Goal: Task Accomplishment & Management: Use online tool/utility

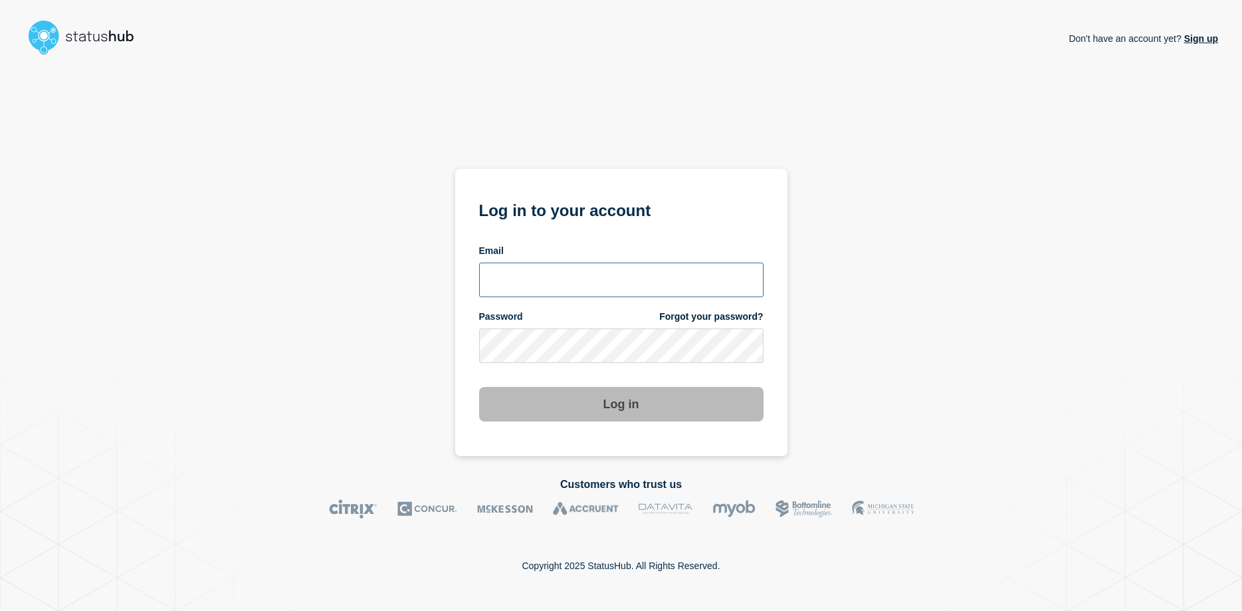
click at [548, 280] on input "email input" at bounding box center [621, 280] width 284 height 35
type input "soren.resbo@stil.dk"
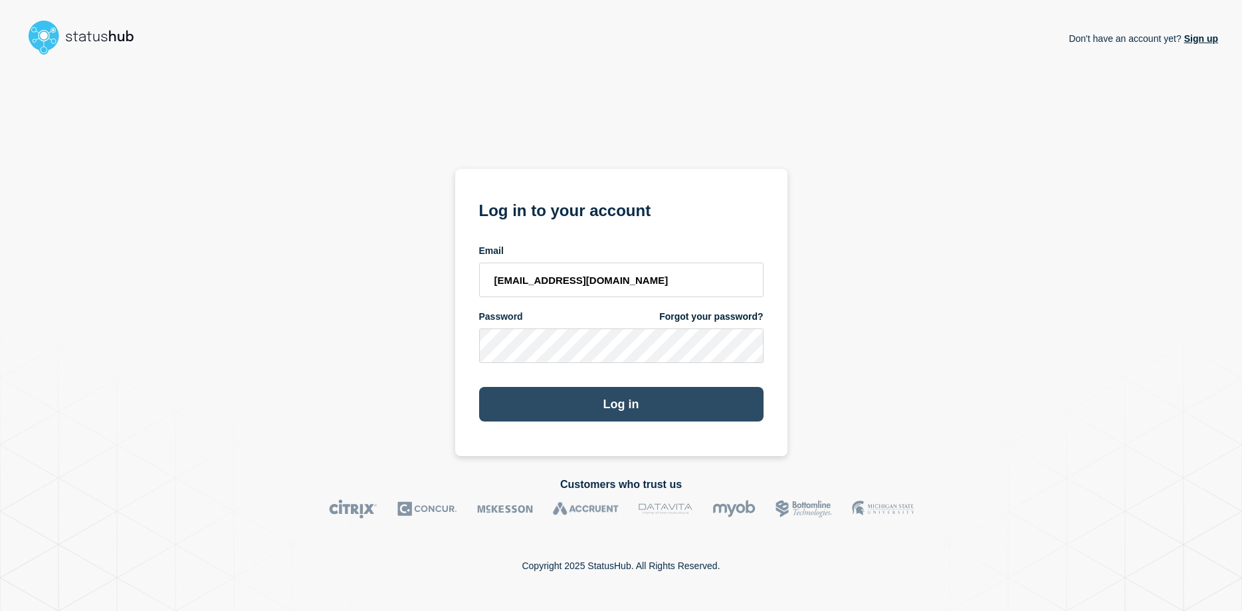
click at [606, 404] on button "Log in" at bounding box center [621, 404] width 284 height 35
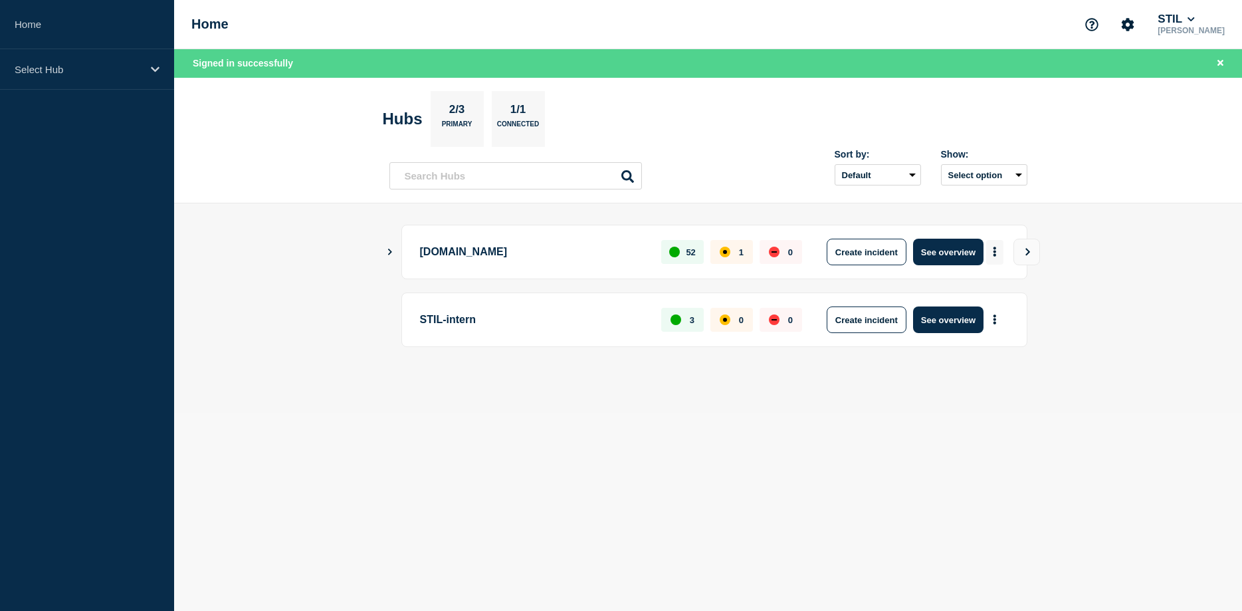
click at [996, 251] on icon "More actions" at bounding box center [995, 252] width 3 height 10
click at [992, 287] on button "Create maintenance" at bounding box center [989, 291] width 90 height 11
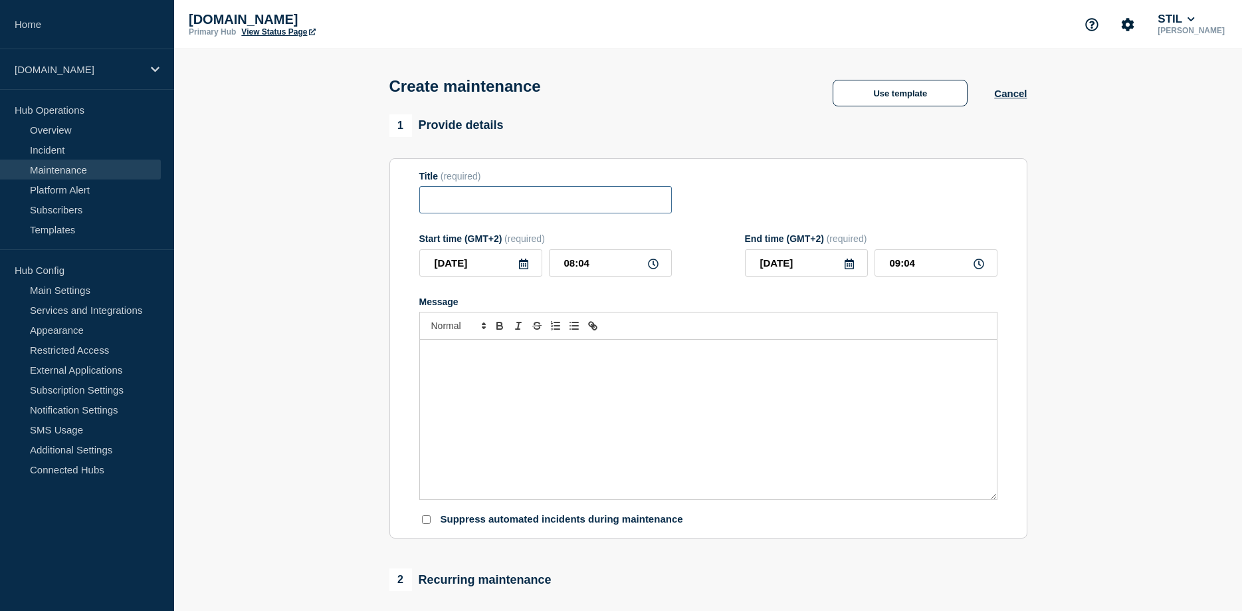
click at [562, 210] on input "Title" at bounding box center [545, 199] width 253 height 27
paste input "Systemarbejde på Tilslutning, Elevadministration og Unilogin-webservices"
drag, startPoint x: 587, startPoint y: 205, endPoint x: 259, endPoint y: 205, distance: 327.6
click at [419, 205] on input "Systemarbejde på Tilslutning, Elevadministration og Unilogin-webservices" at bounding box center [545, 199] width 253 height 27
type input "Systemarbejde på Tilslutning, Elevadministration og Unilogin-webservices"
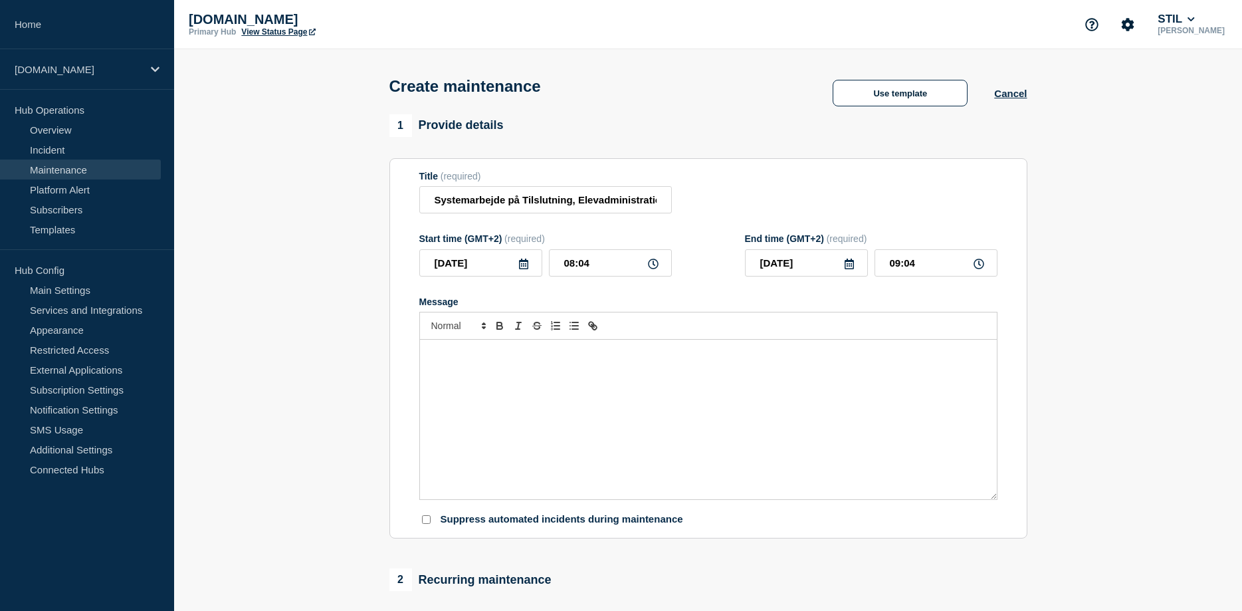
click at [601, 371] on div "Message" at bounding box center [708, 419] width 577 height 159
click at [561, 391] on div "Message" at bounding box center [708, 419] width 577 height 159
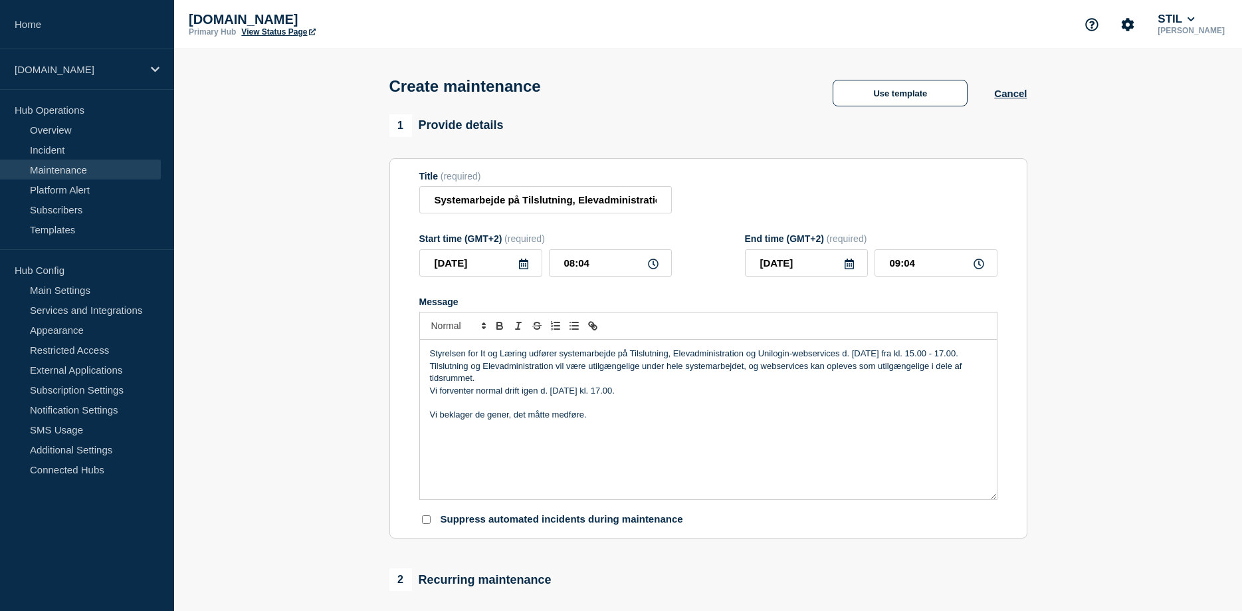
click at [490, 385] on p "Tilslutning og Elevadministration vil være utilgængelige under hele systemarbej…" at bounding box center [708, 372] width 557 height 25
drag, startPoint x: 615, startPoint y: 268, endPoint x: 538, endPoint y: 266, distance: 77.1
click at [549, 266] on input "08:04" at bounding box center [610, 262] width 123 height 27
type input "15:00"
drag, startPoint x: 926, startPoint y: 263, endPoint x: 850, endPoint y: 263, distance: 76.4
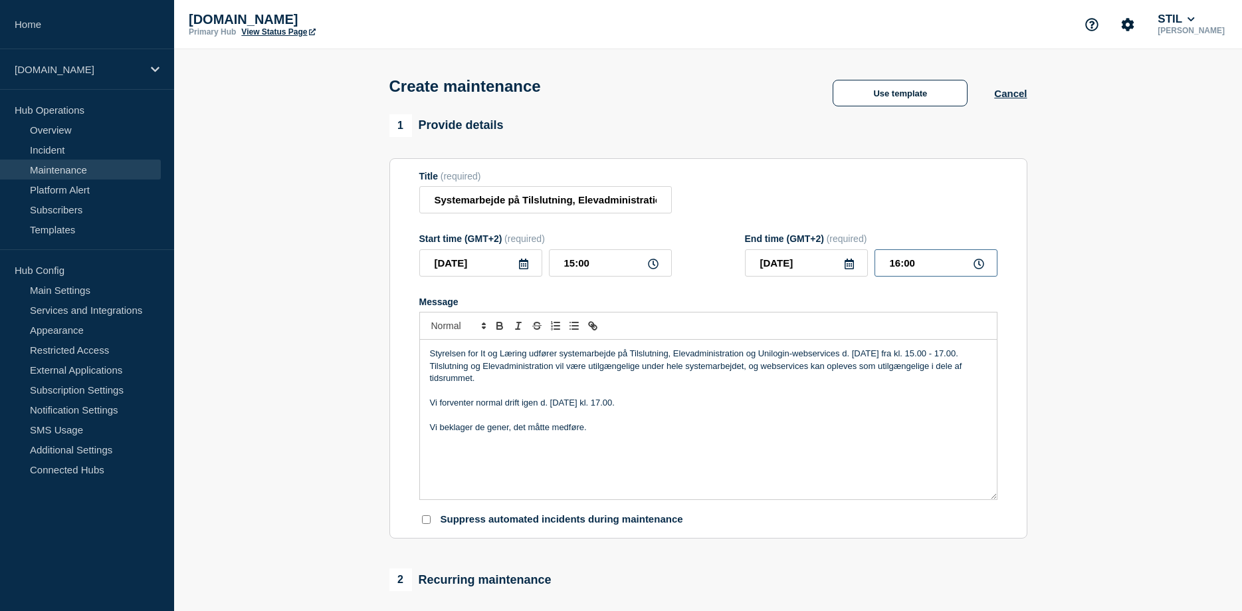
click at [875, 263] on input "16:00" at bounding box center [936, 262] width 123 height 27
type input "17:00"
click at [813, 433] on p "Vi beklager de gener, det måtte medføre." at bounding box center [708, 427] width 557 height 12
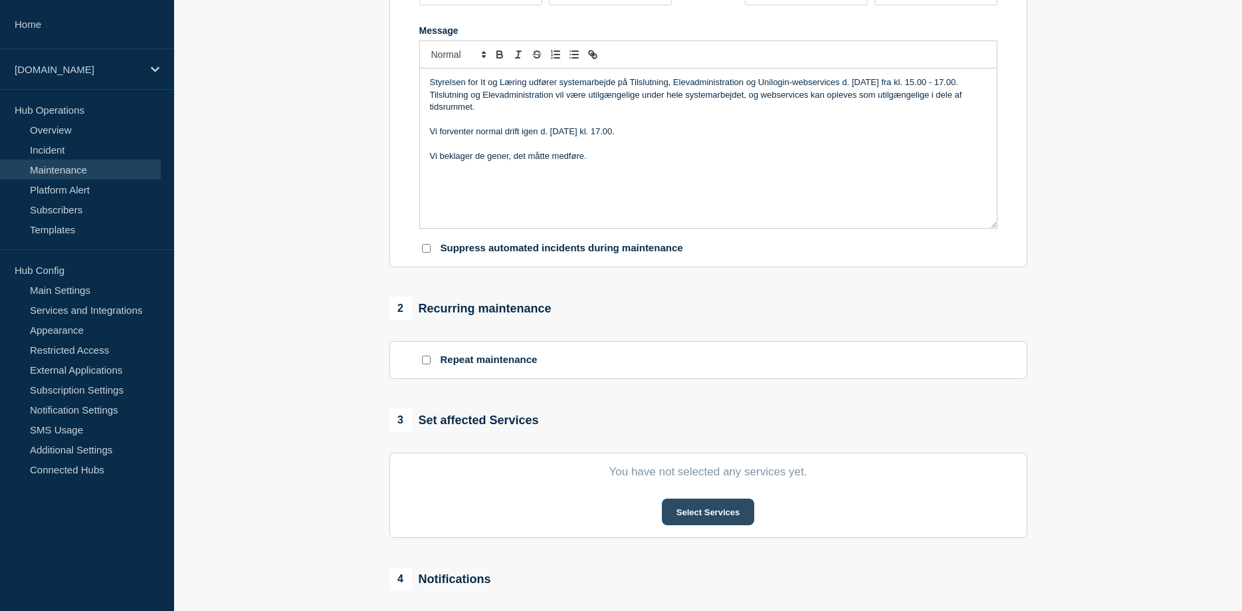
click at [692, 512] on button "Select Services" at bounding box center [708, 511] width 92 height 27
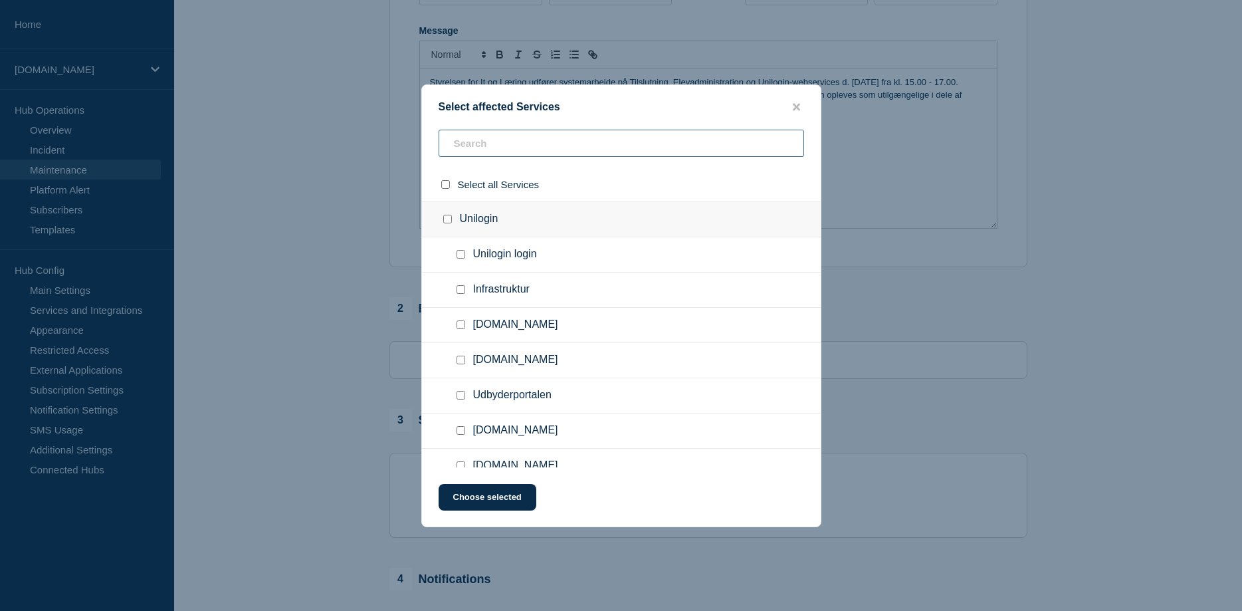
click at [506, 135] on input "text" at bounding box center [622, 143] width 366 height 27
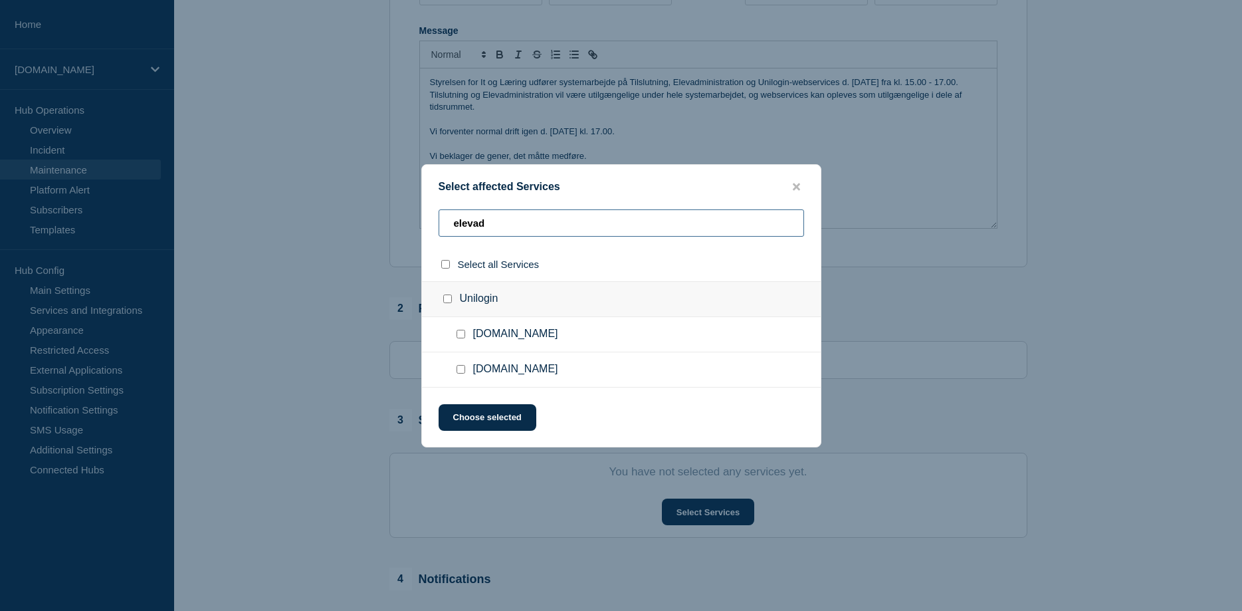
type input "elevad"
click at [462, 338] on input "Elevadministration.stil.dk checkbox" at bounding box center [461, 334] width 9 height 9
checkbox input "true"
drag, startPoint x: 474, startPoint y: 224, endPoint x: 439, endPoint y: 219, distance: 35.6
click at [441, 219] on input "elevad" at bounding box center [622, 222] width 366 height 27
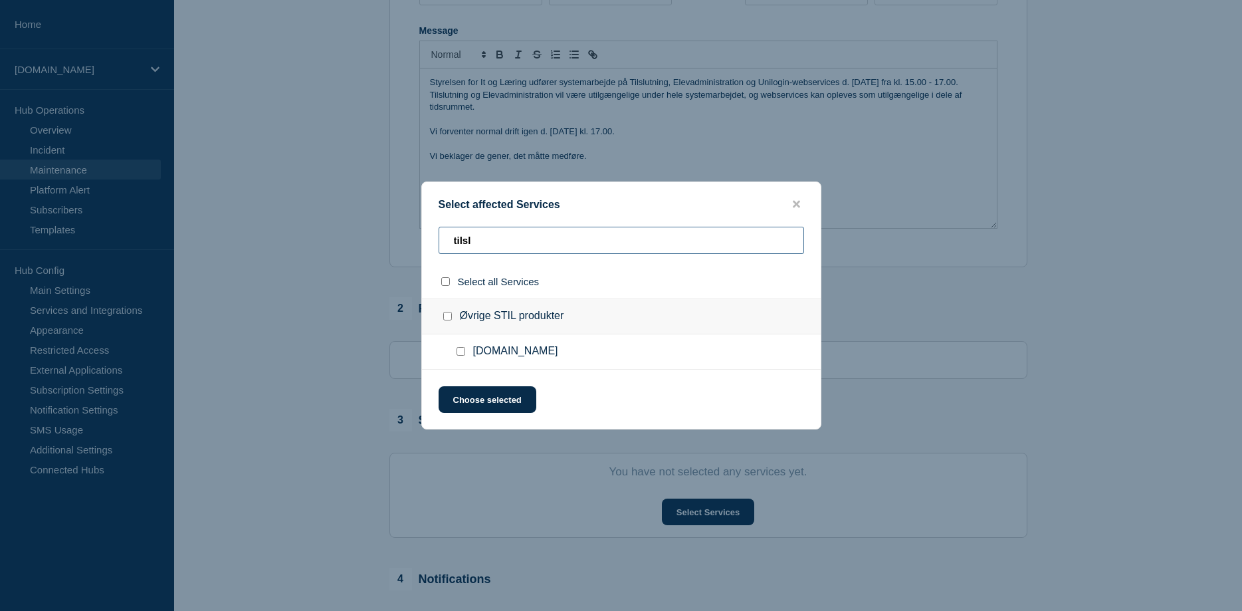
type input "tilsl"
click at [466, 353] on div at bounding box center [463, 351] width 19 height 13
click at [464, 353] on input "Tilslutning.stil.dk checkbox" at bounding box center [461, 351] width 9 height 9
checkbox input "true"
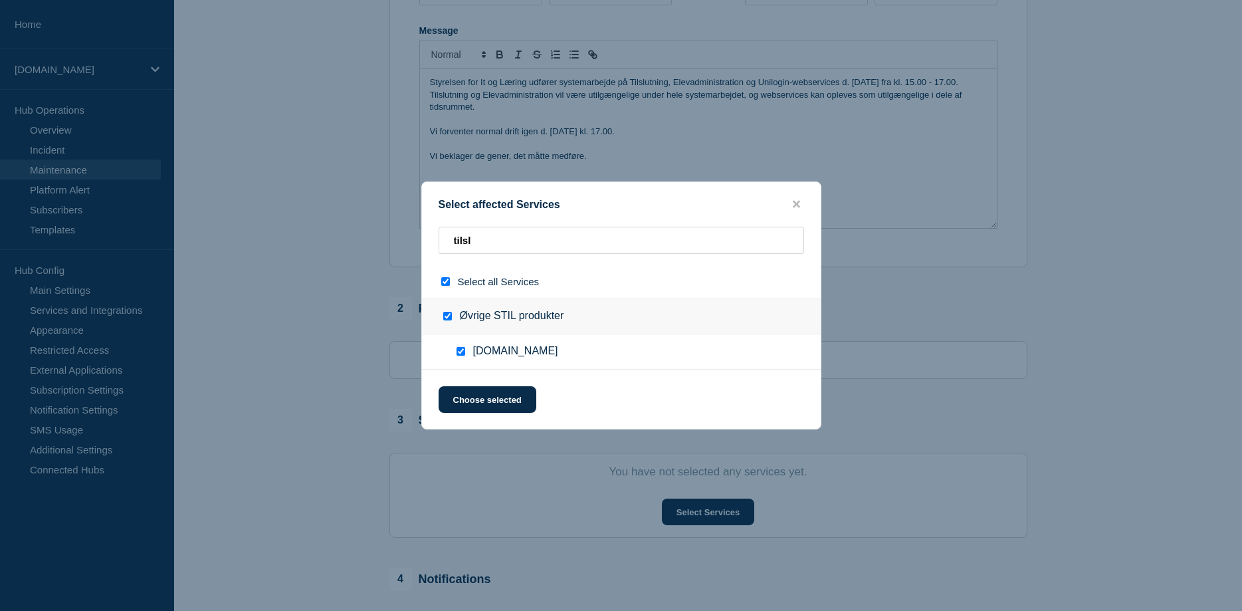
checkbox input "true"
click at [439, 229] on input "tilsl" at bounding box center [622, 240] width 366 height 27
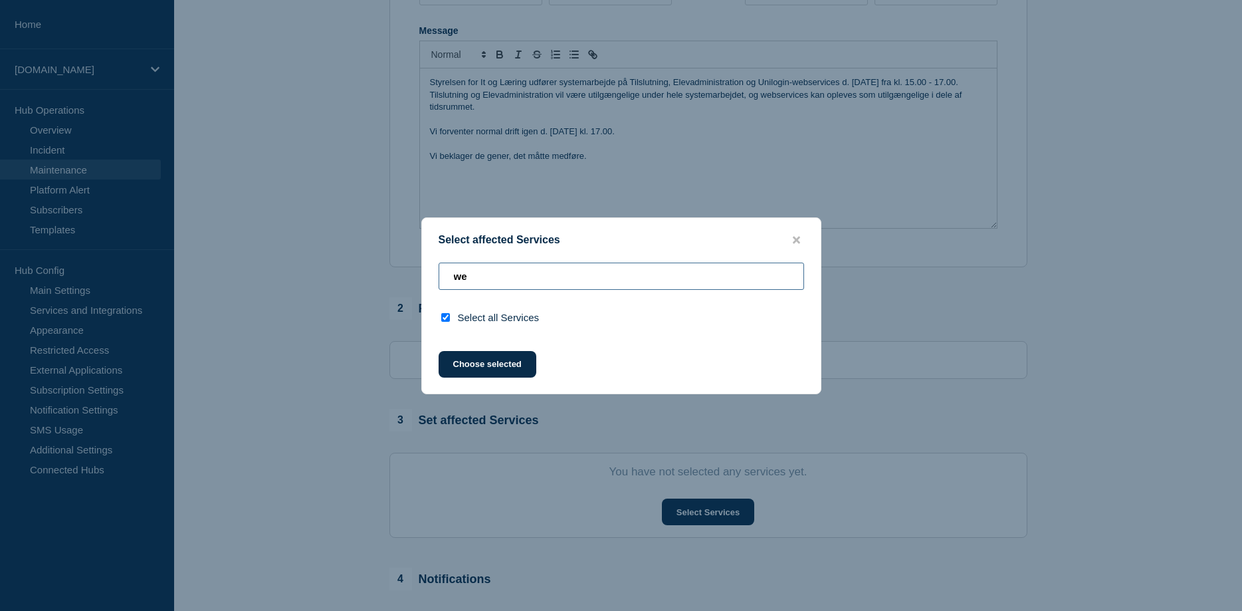
type input "w"
checkbox input "false"
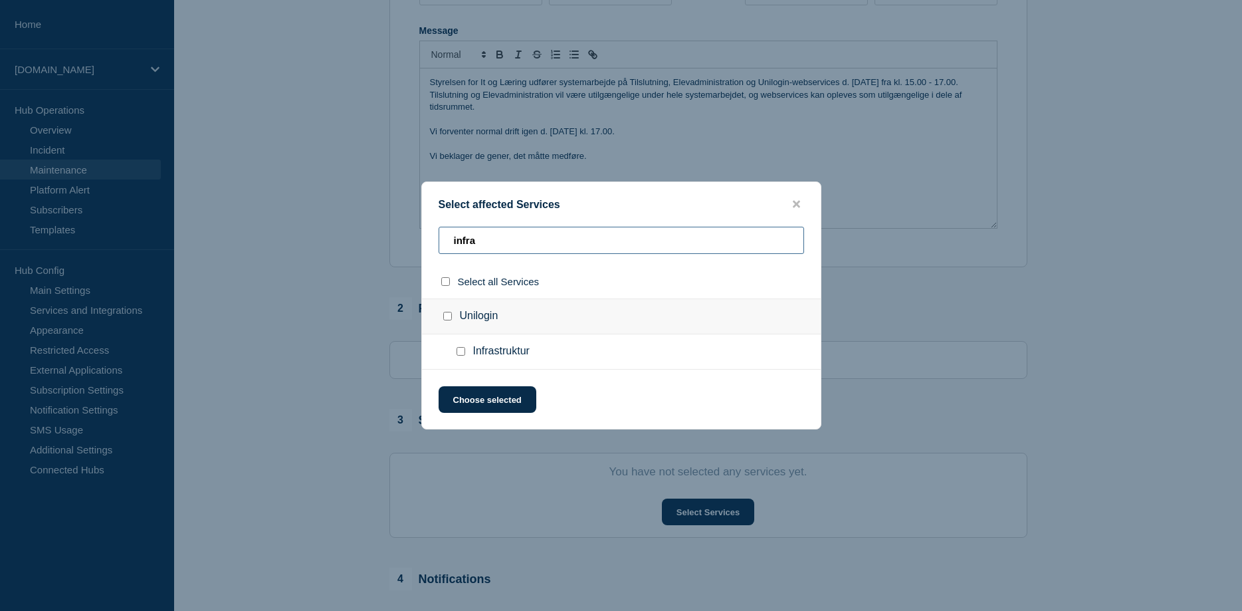
type input "infra"
click at [461, 356] on input "Infrastruktur checkbox" at bounding box center [461, 351] width 9 height 9
checkbox input "true"
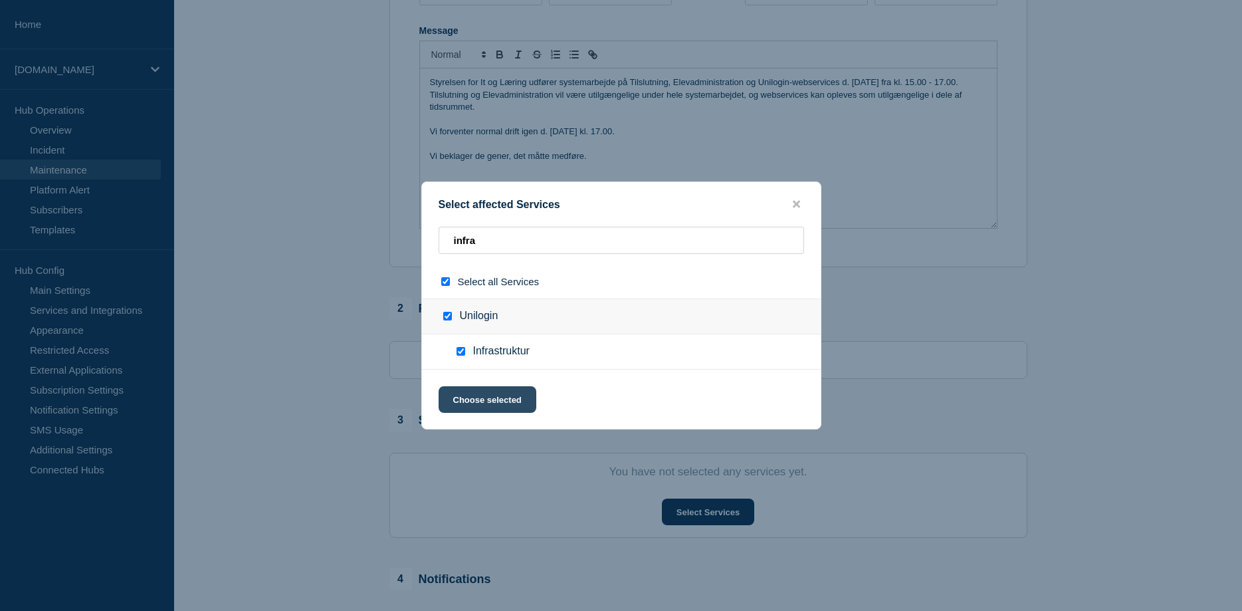
drag, startPoint x: 480, startPoint y: 401, endPoint x: 488, endPoint y: 401, distance: 8.6
click at [480, 401] on button "Choose selected" at bounding box center [488, 399] width 98 height 27
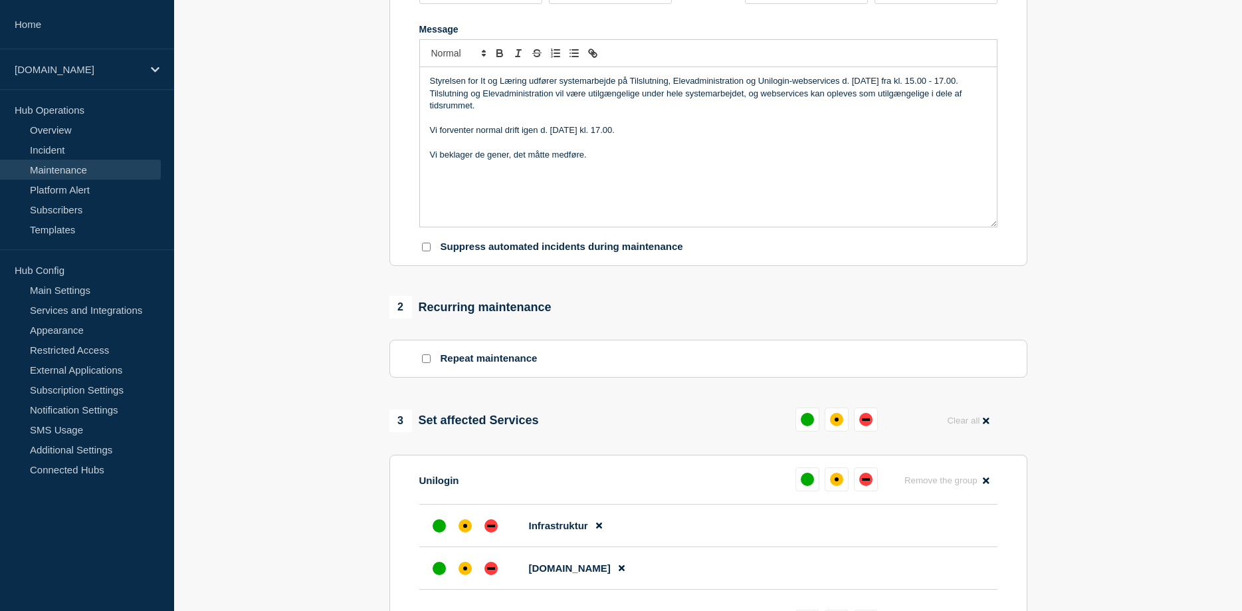
scroll to position [542, 0]
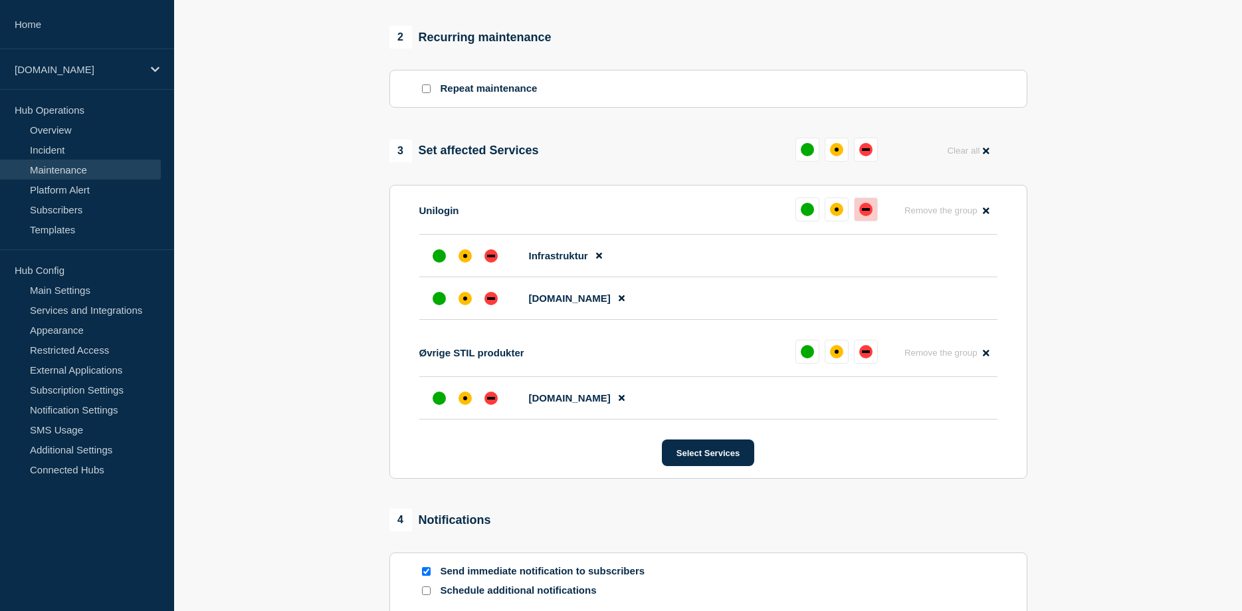
click at [868, 216] on div "down" at bounding box center [865, 209] width 13 height 13
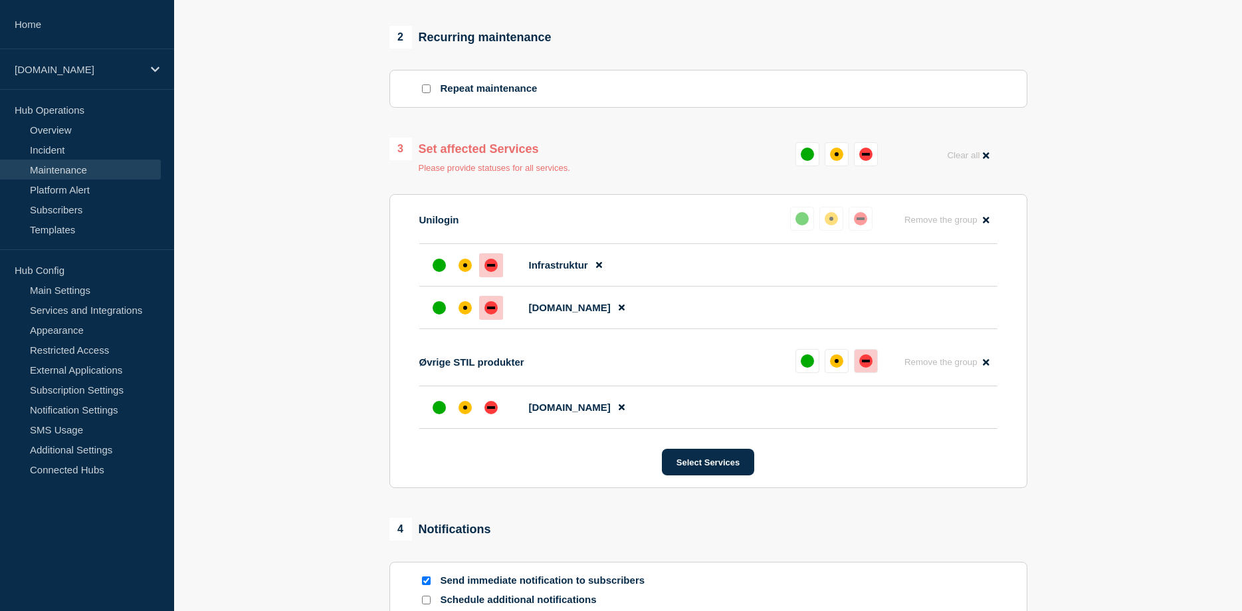
click at [859, 368] on div "down" at bounding box center [865, 360] width 13 height 13
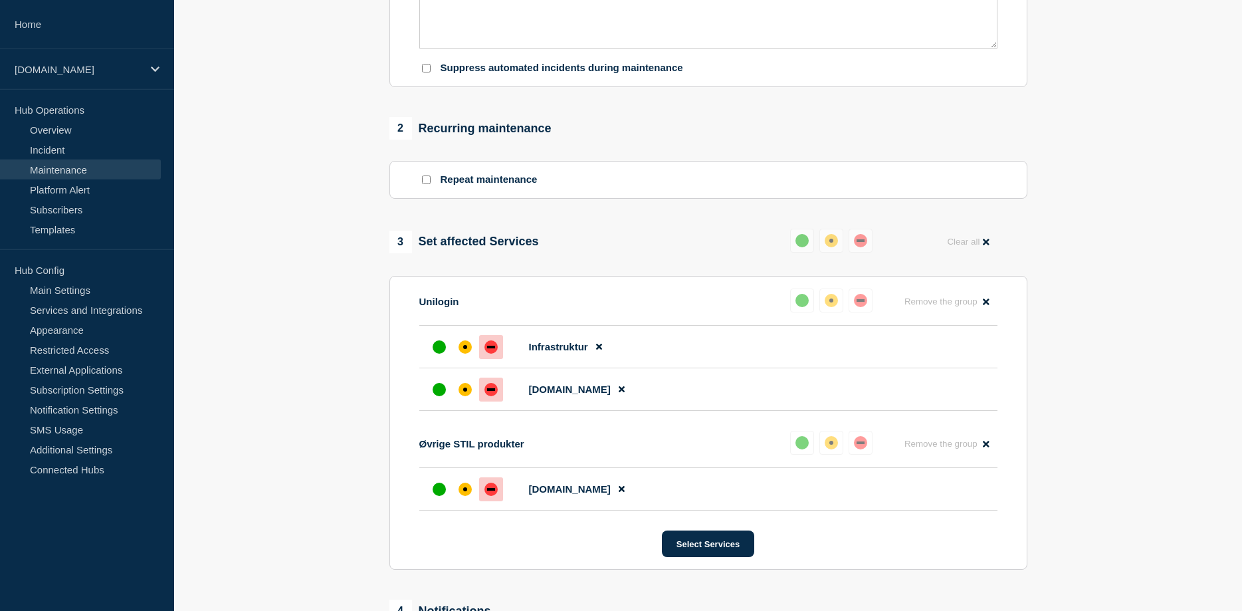
scroll to position [499, 0]
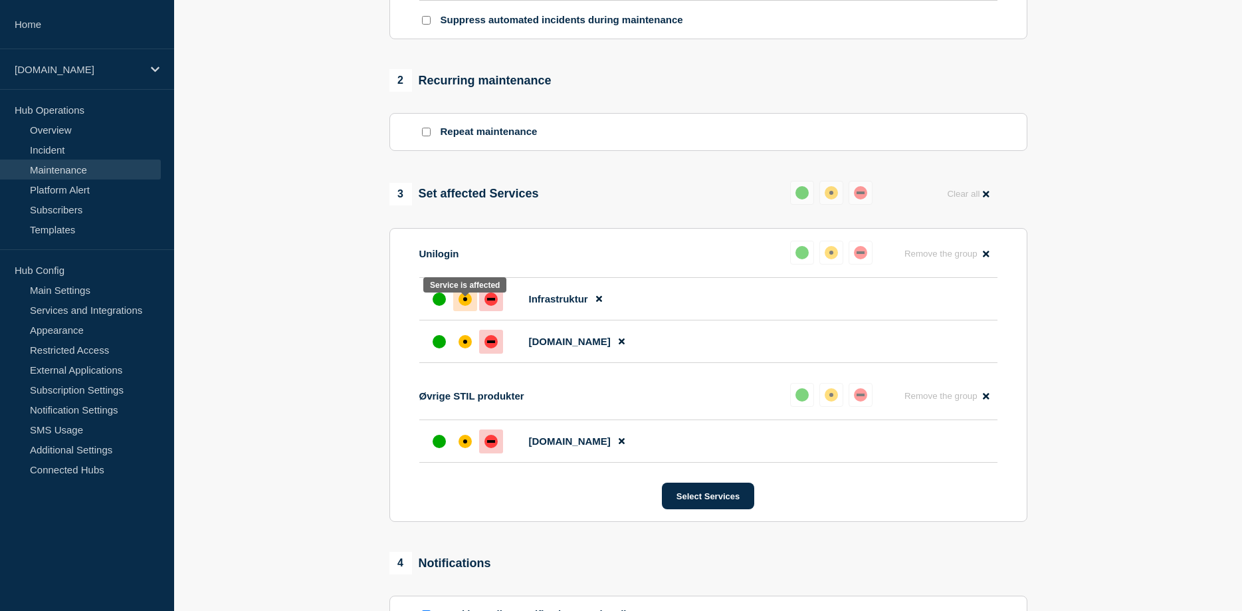
click at [472, 308] on div at bounding box center [465, 299] width 24 height 24
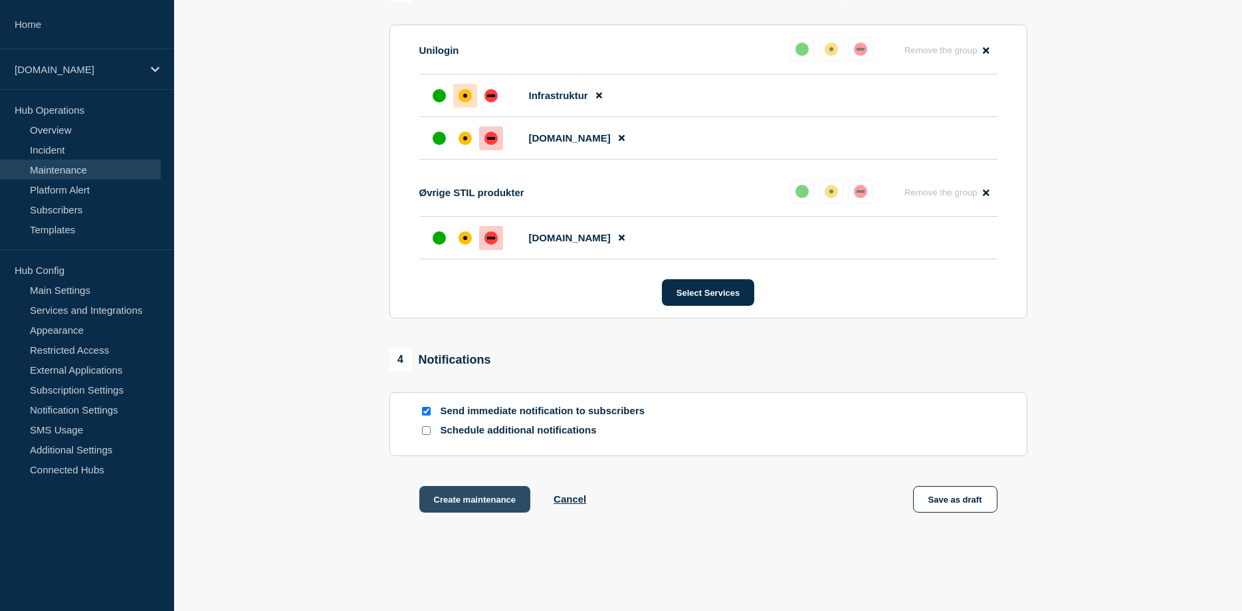
click at [489, 509] on button "Create maintenance" at bounding box center [475, 499] width 112 height 27
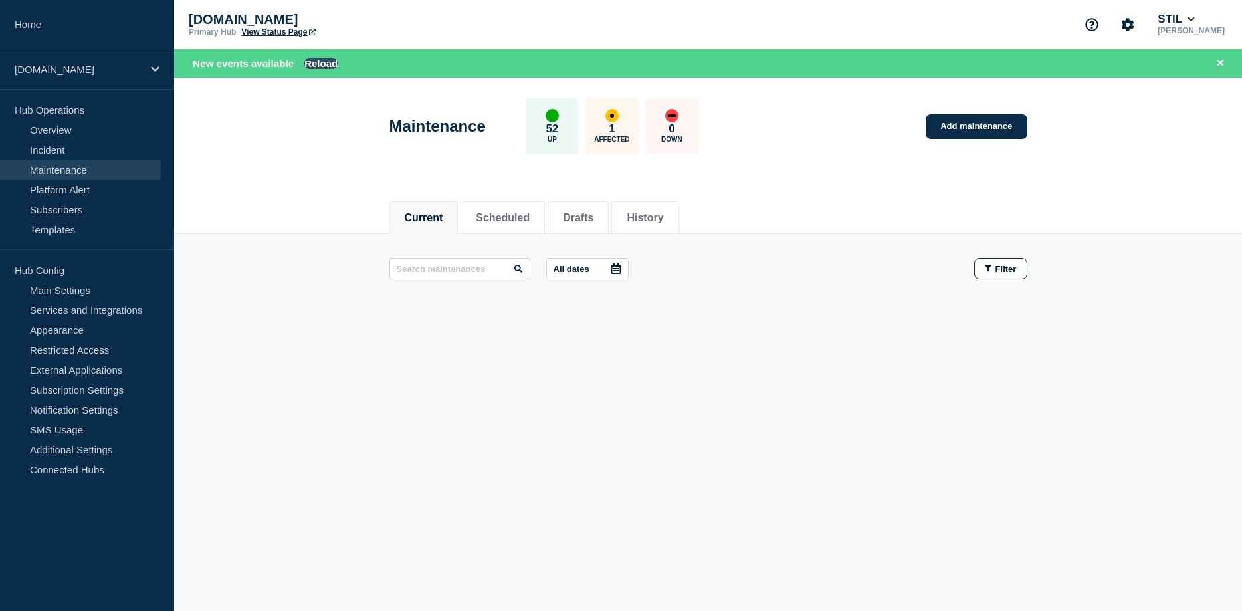
click at [320, 63] on button "Reload" at bounding box center [320, 63] width 33 height 11
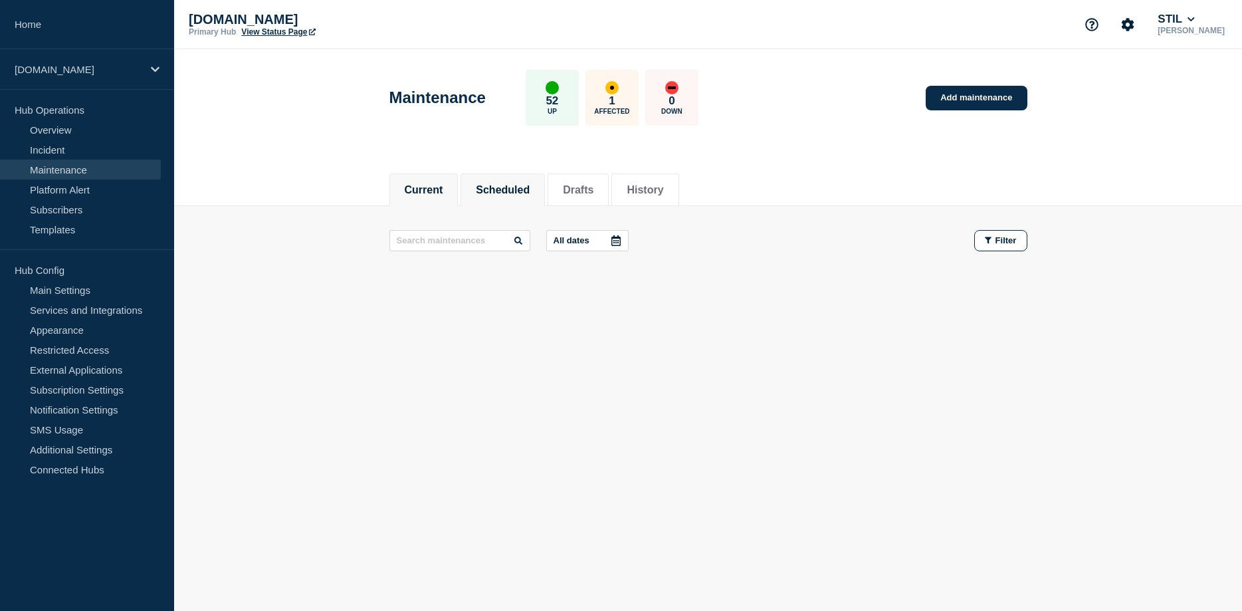
click at [490, 184] on button "Scheduled" at bounding box center [503, 190] width 54 height 12
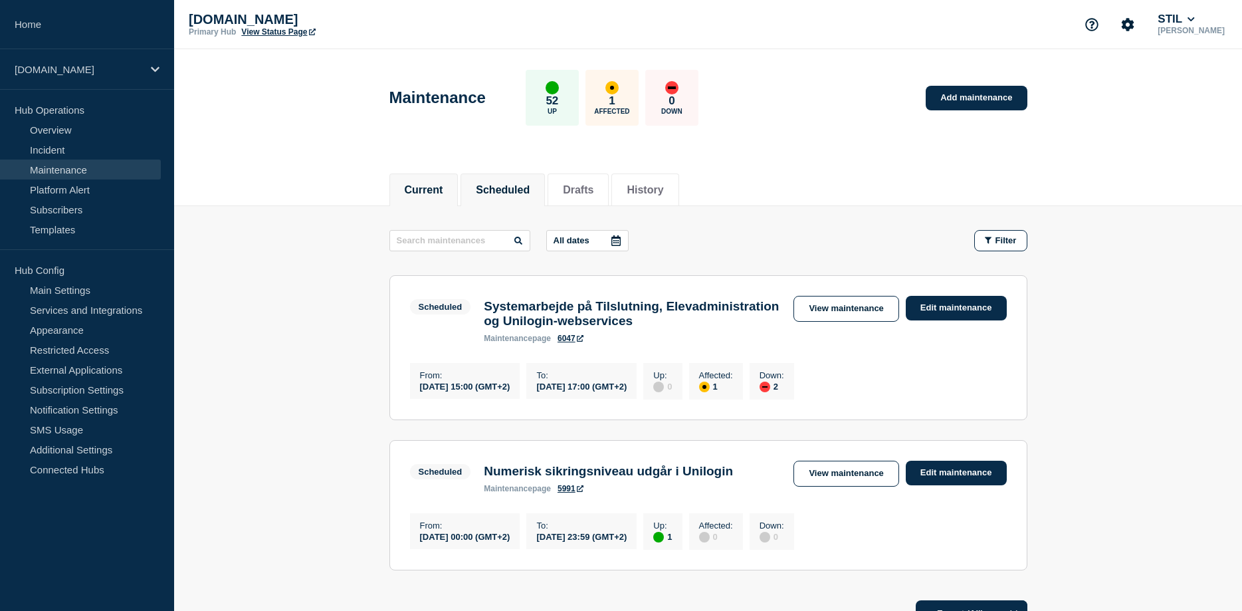
click at [427, 188] on button "Current" at bounding box center [424, 190] width 39 height 12
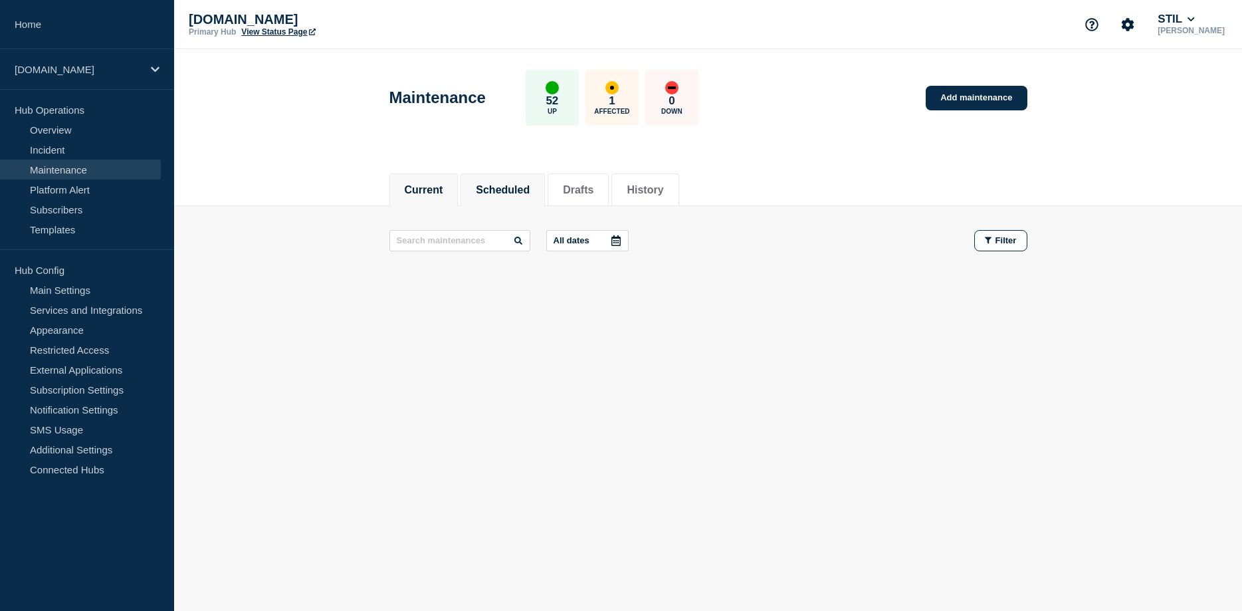
click at [510, 194] on button "Scheduled" at bounding box center [503, 190] width 54 height 12
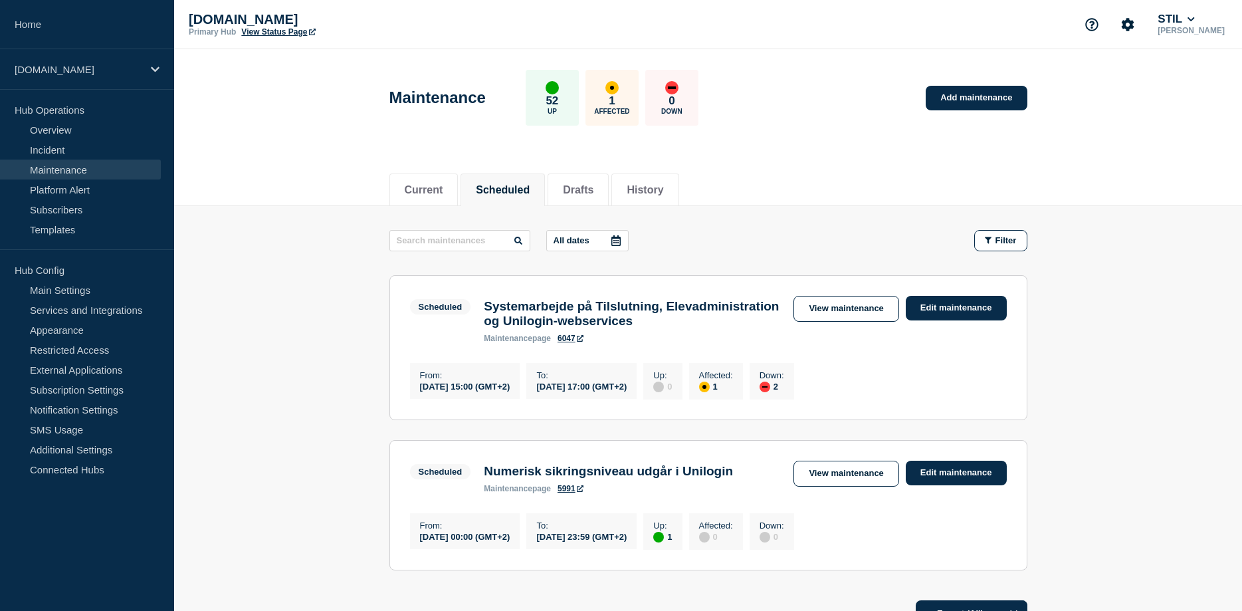
click at [565, 343] on link "6047" at bounding box center [571, 338] width 26 height 9
